Goal: Navigation & Orientation: Find specific page/section

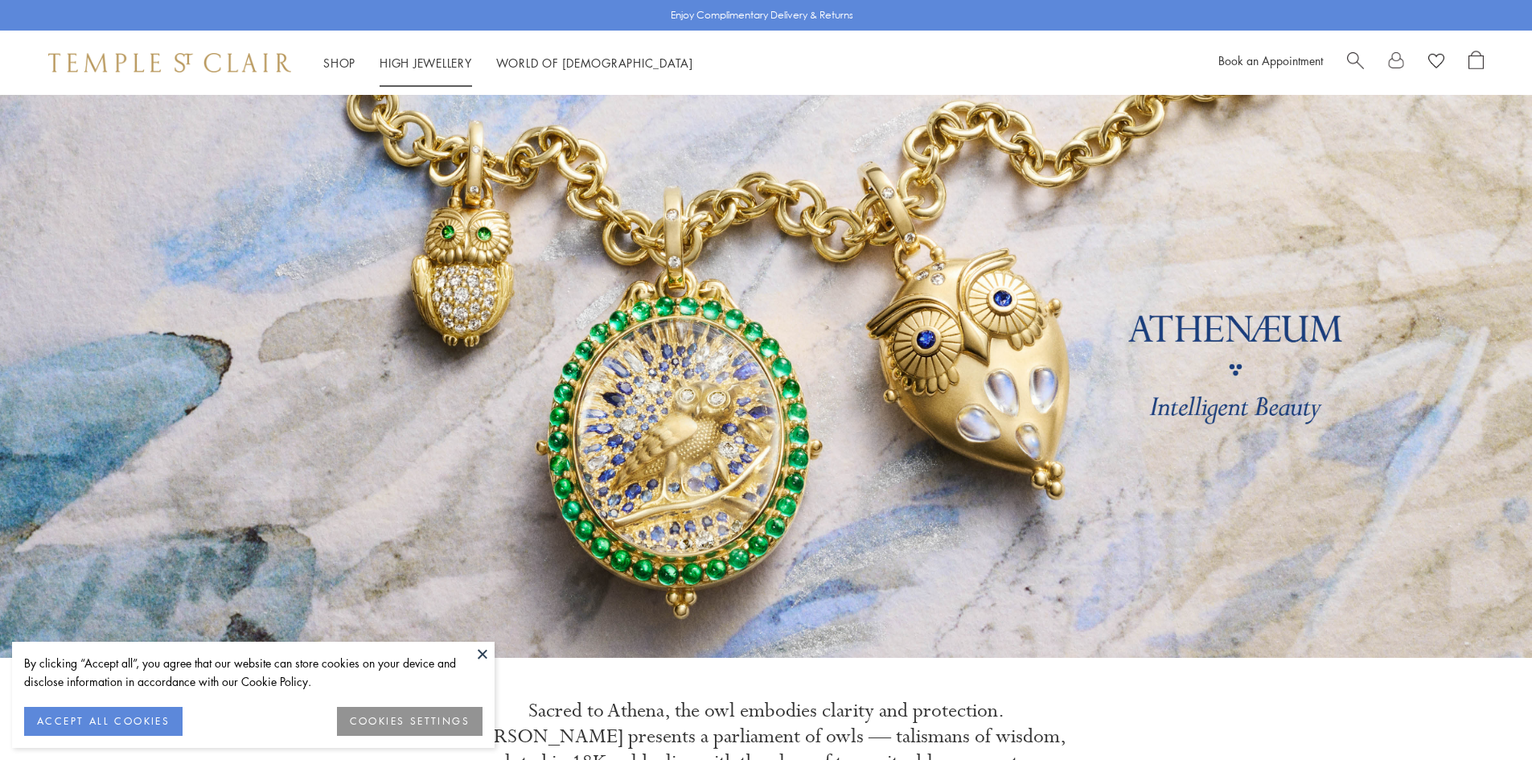
click at [447, 59] on link "High Jewellery High Jewellery" at bounding box center [425, 63] width 92 height 16
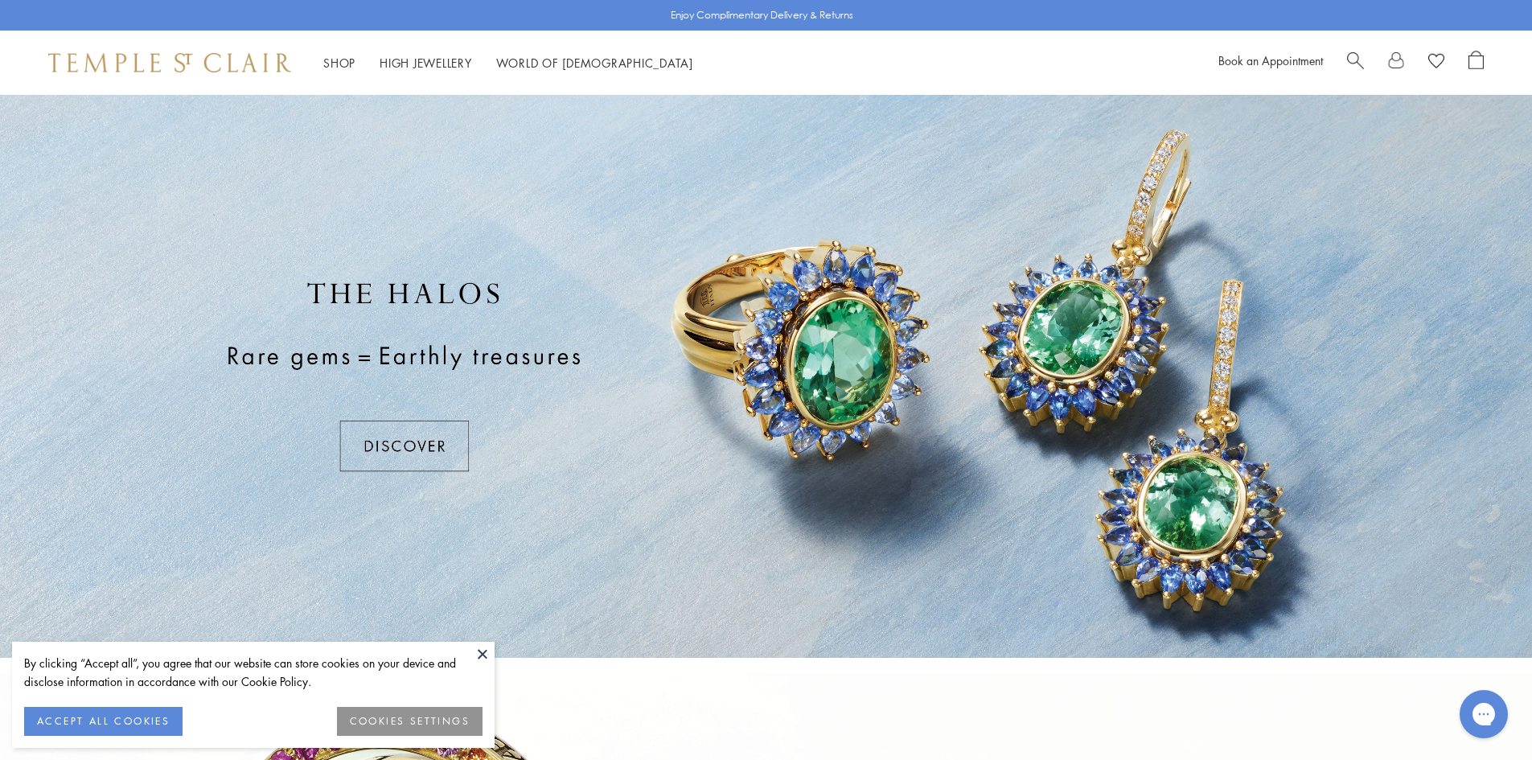
click at [481, 652] on button at bounding box center [482, 654] width 24 height 24
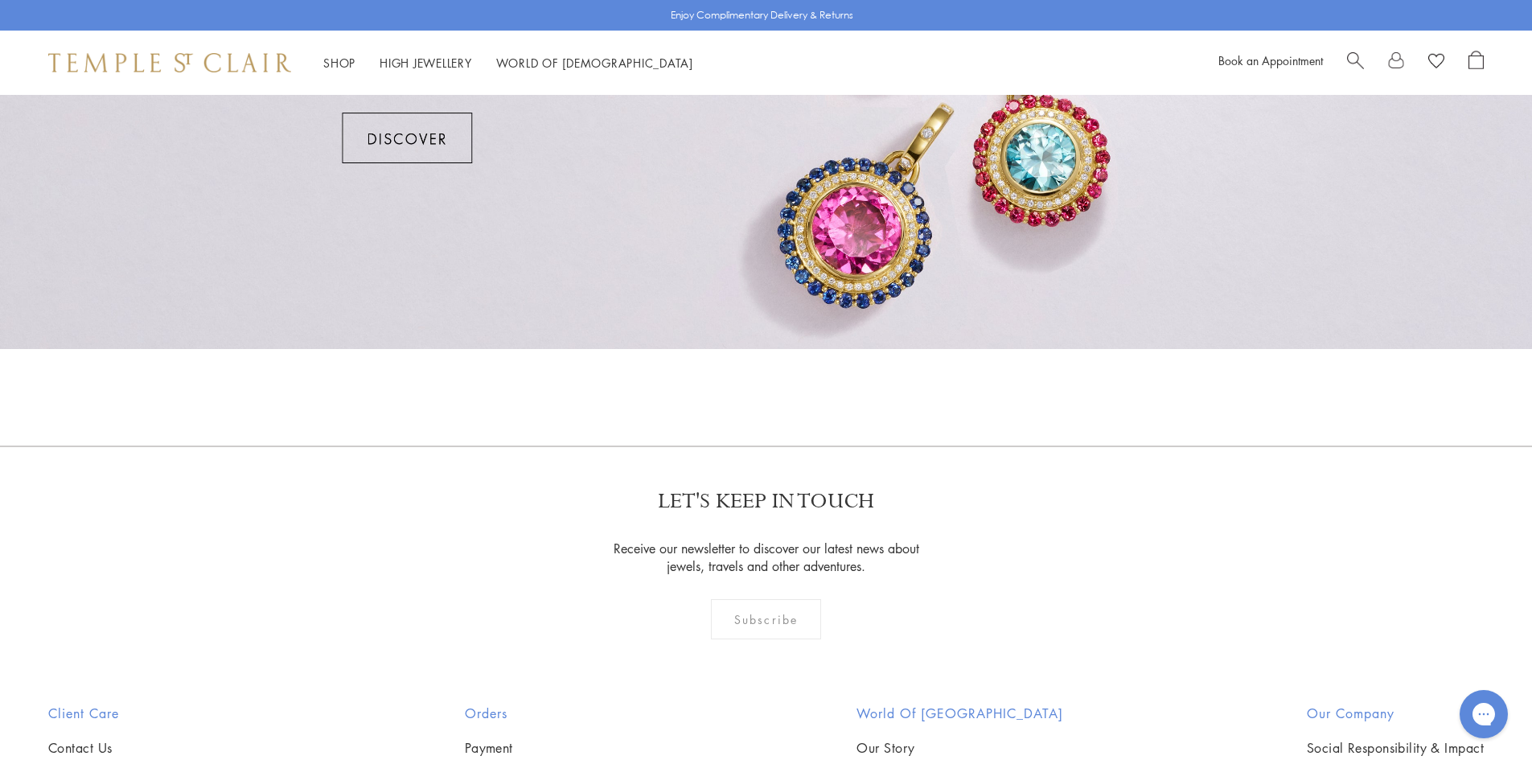
scroll to position [1413, 0]
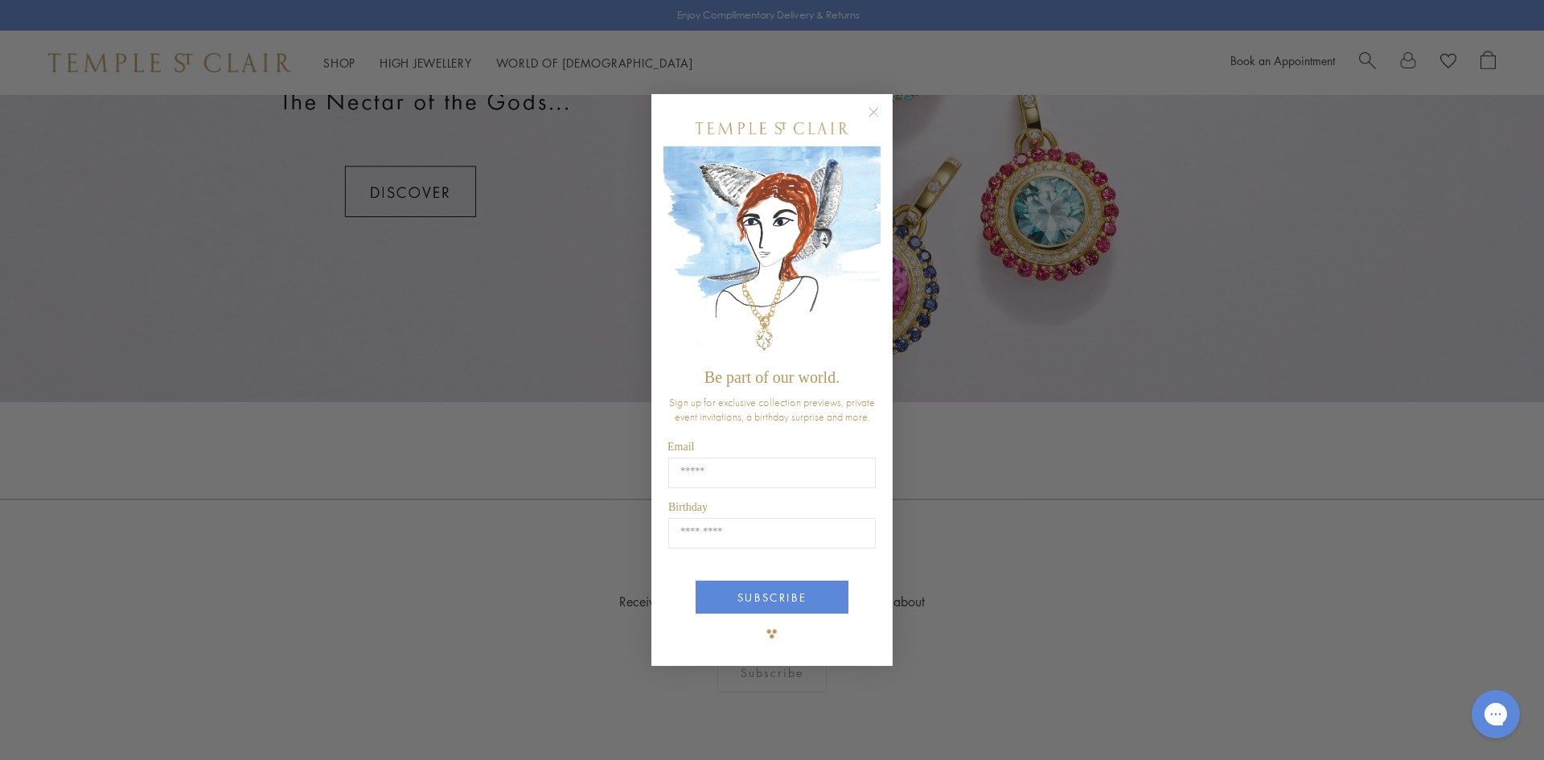
click at [873, 114] on circle "Close dialog" at bounding box center [873, 111] width 19 height 19
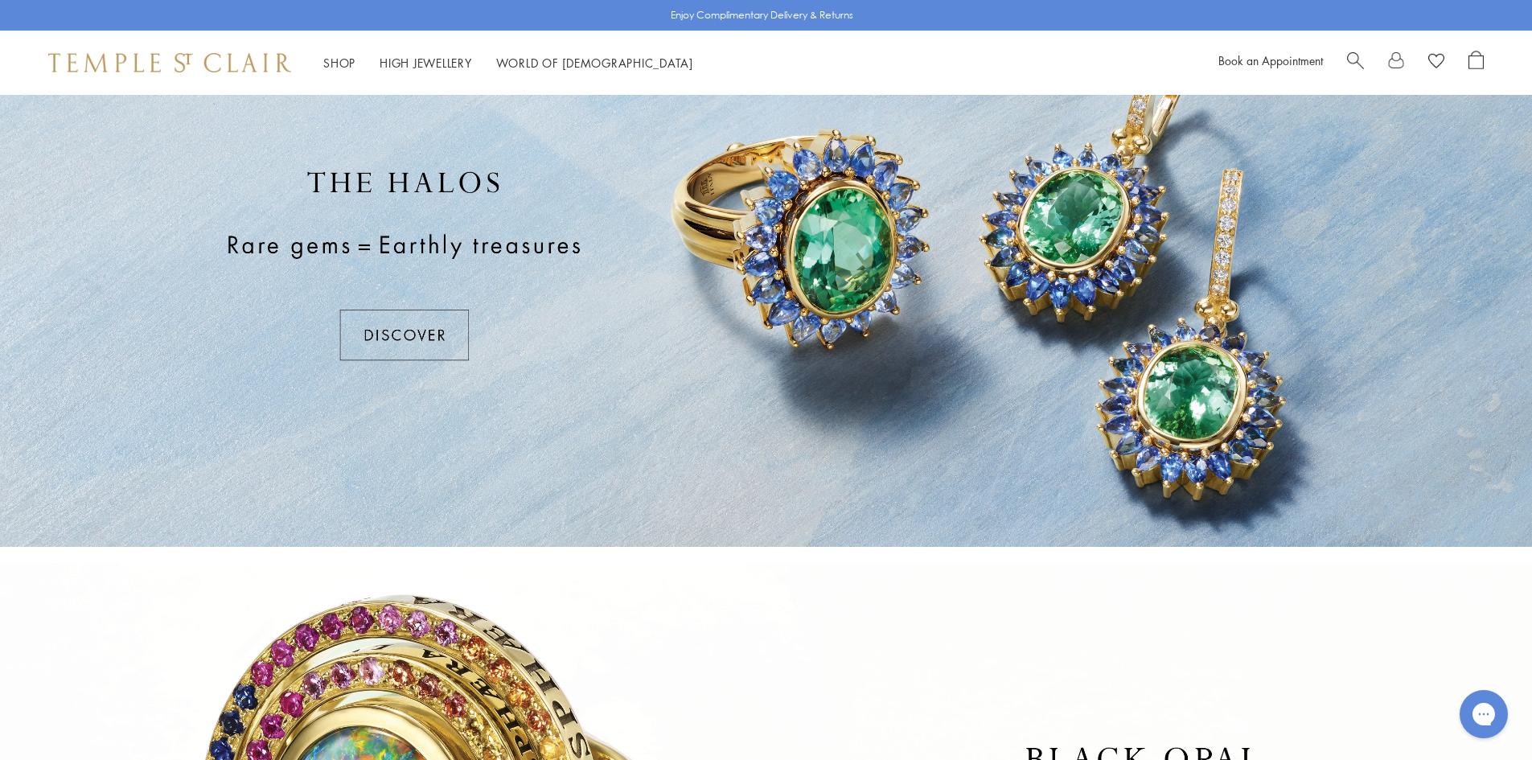
scroll to position [0, 0]
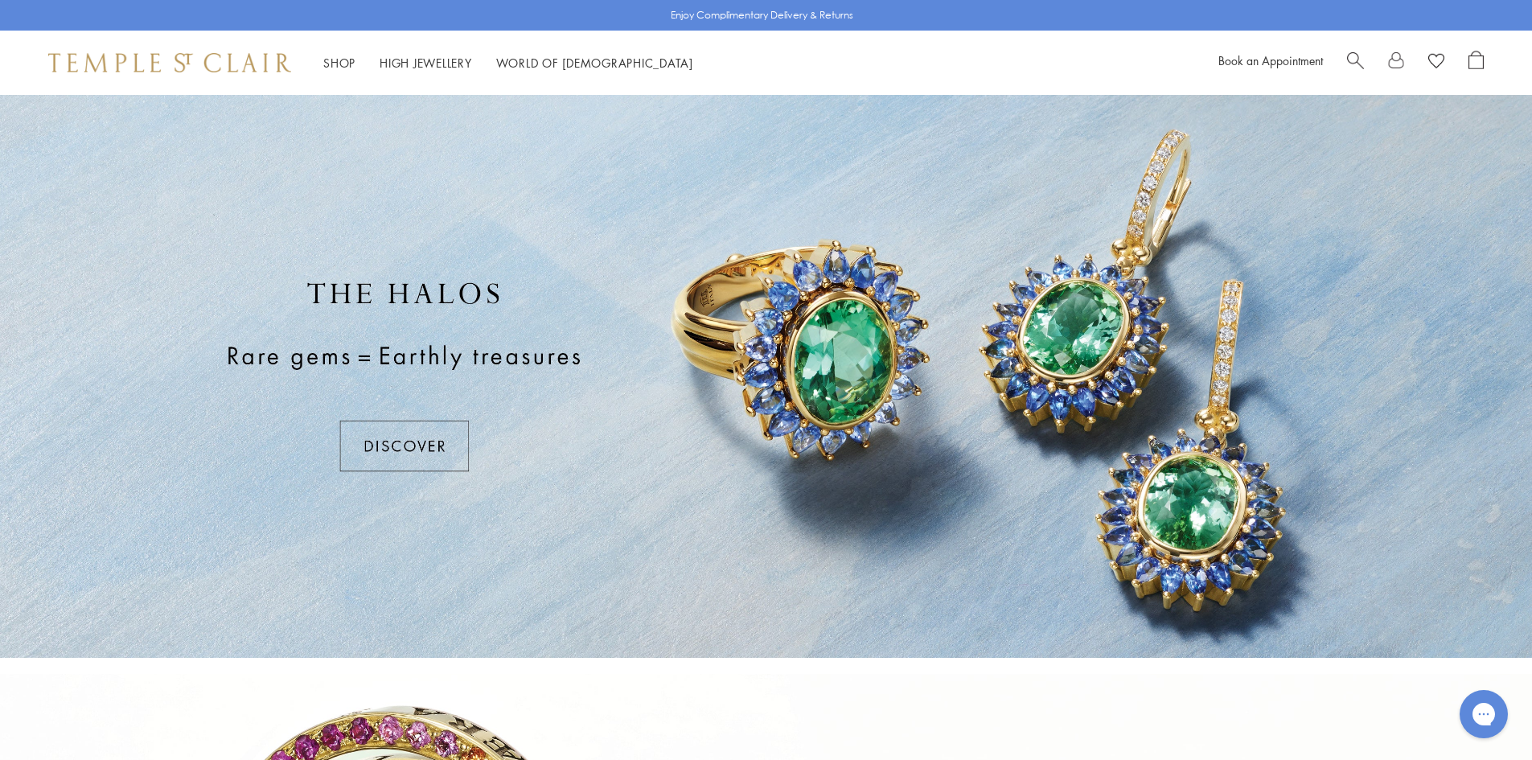
click at [395, 437] on div at bounding box center [766, 376] width 1532 height 563
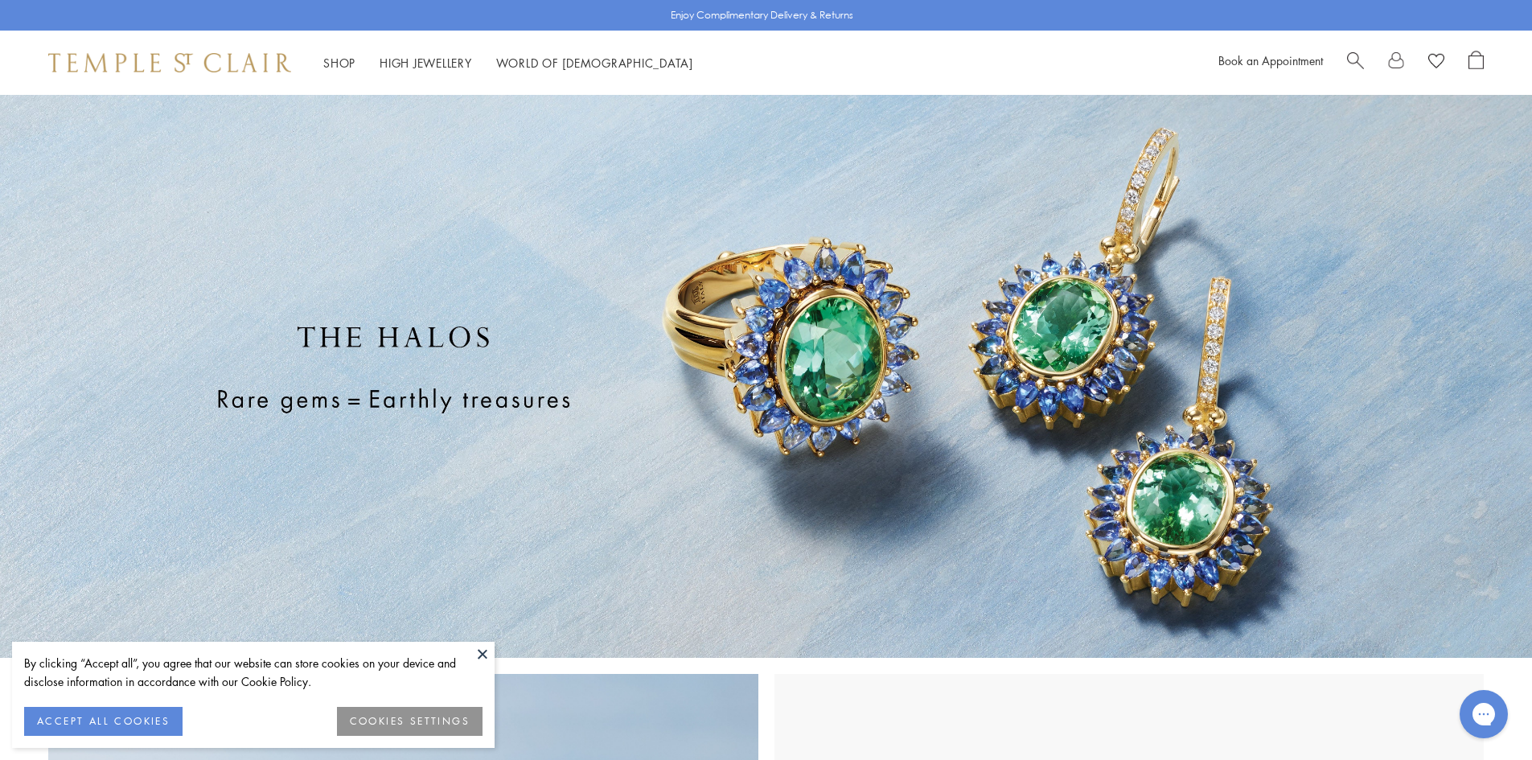
click at [483, 651] on button at bounding box center [482, 654] width 24 height 24
